Goal: Information Seeking & Learning: Compare options

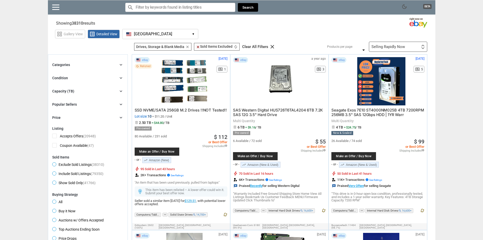
click at [95, 97] on div "Categories chevron_right search close Select All shown | Clear All shown Comput…" at bounding box center [87, 91] width 71 height 59
click at [106, 90] on div "Capacity (TB) chevron_right" at bounding box center [87, 91] width 71 height 6
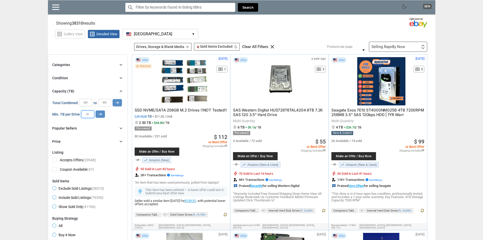
click at [89, 115] on input "number" at bounding box center [87, 114] width 13 height 8
type input "**"
click at [98, 114] on icon "arrow_right_alt" at bounding box center [100, 114] width 5 height 5
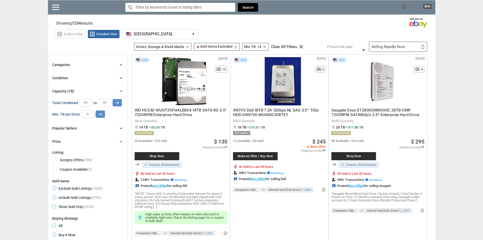
drag, startPoint x: 457, startPoint y: 101, endPoint x: 457, endPoint y: 98, distance: 2.6
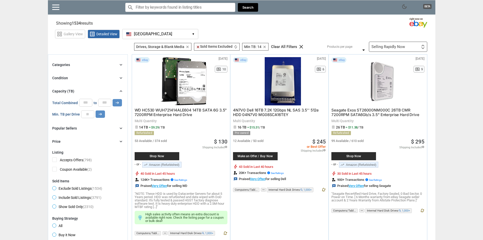
click at [400, 45] on div "Selling Rapidly Now" at bounding box center [388, 47] width 33 height 4
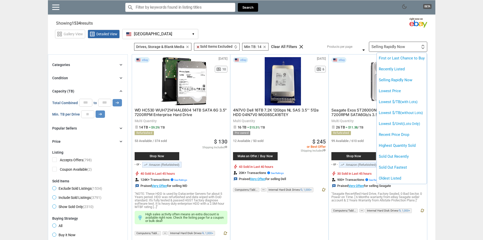
drag, startPoint x: 416, startPoint y: 44, endPoint x: 415, endPoint y: 47, distance: 3.1
click at [415, 46] on div at bounding box center [241, 120] width 483 height 240
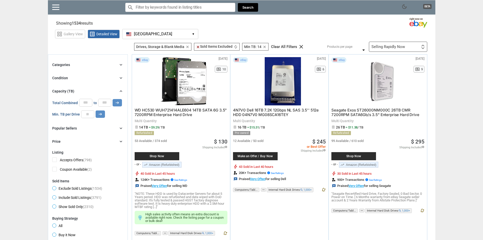
click at [57, 5] on link at bounding box center [55, 7] width 7 height 5
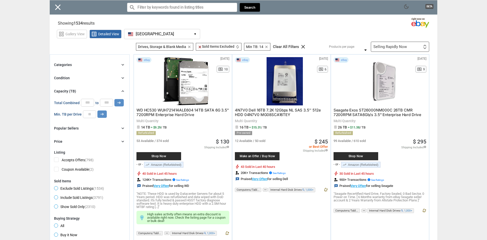
click at [146, 24] on div "Close menu" at bounding box center [243, 120] width 487 height 240
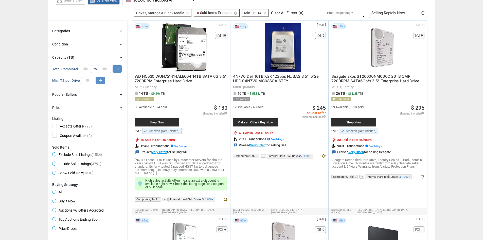
scroll to position [25, 0]
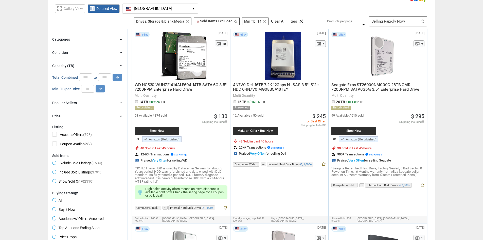
click at [210, 79] on div "[DATE] N/A pageview 10" at bounding box center [219, 56] width 18 height 48
click at [202, 86] on span "WD HC530 WUH721414ALE604 14TB SATA 6G 3.5" 7200RPM Enterprise Hard Drive" at bounding box center [181, 86] width 92 height 9
